Goal: Find specific page/section: Find specific page/section

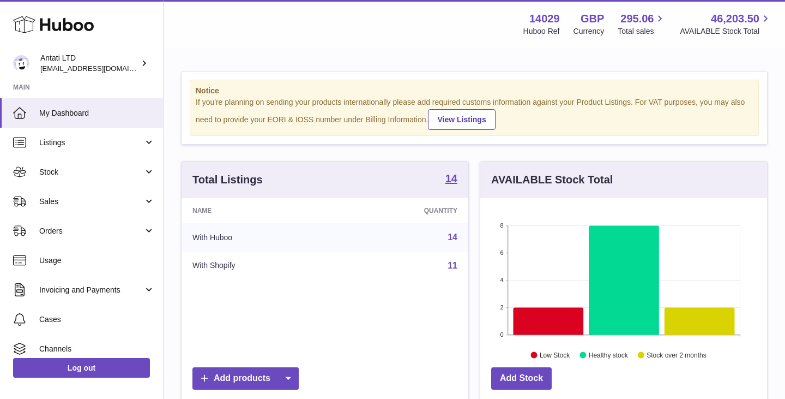
scroll to position [170, 287]
click at [553, 321] on icon at bounding box center [549, 320] width 70 height 27
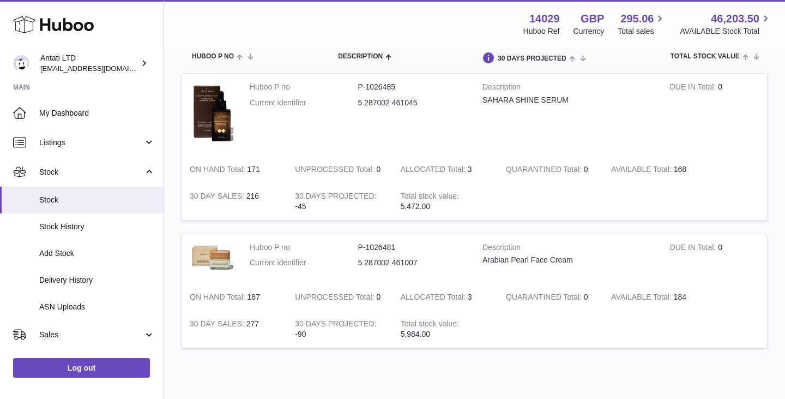
scroll to position [123, 0]
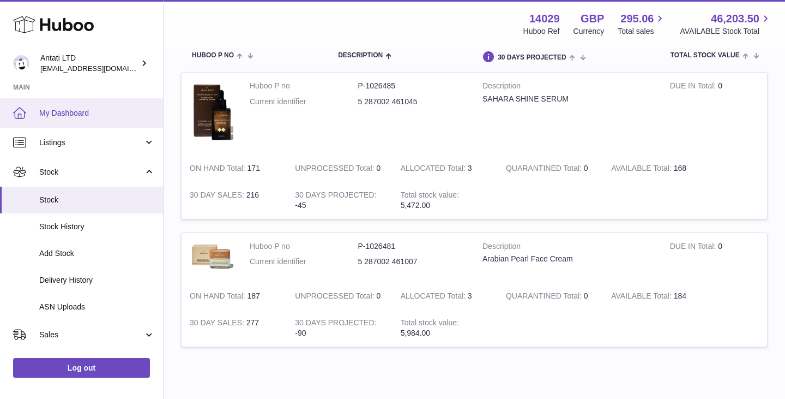
click at [89, 113] on span "My Dashboard" at bounding box center [97, 113] width 116 height 10
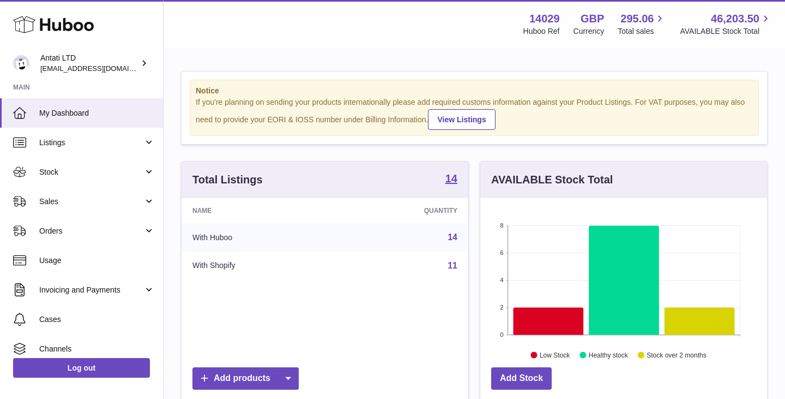
scroll to position [170, 287]
